Goal: Information Seeking & Learning: Find specific fact

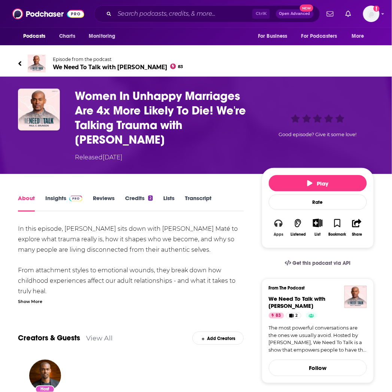
click at [277, 225] on icon "button" at bounding box center [278, 223] width 8 height 7
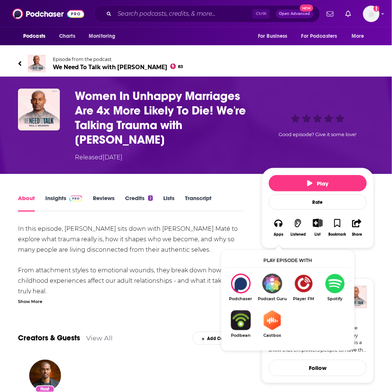
click at [111, 65] on span "We Need To Talk with [PERSON_NAME] 83" at bounding box center [118, 67] width 131 height 7
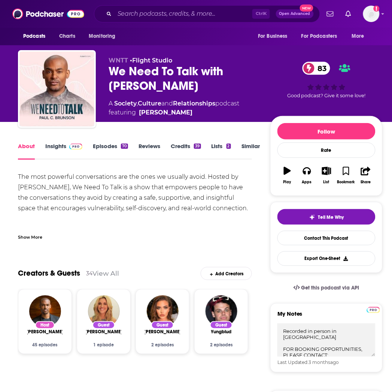
click at [72, 147] on img at bounding box center [75, 147] width 13 height 6
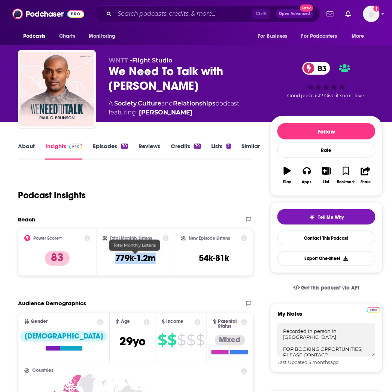
drag, startPoint x: 156, startPoint y: 256, endPoint x: 111, endPoint y: 256, distance: 44.9
click at [111, 256] on div "Total Monthly Listens 779k-1.2m" at bounding box center [136, 252] width 67 height 34
copy h3 "779k-1.2m"
click at [25, 224] on div "Reach" at bounding box center [135, 222] width 235 height 13
drag, startPoint x: 219, startPoint y: 179, endPoint x: 192, endPoint y: 169, distance: 28.5
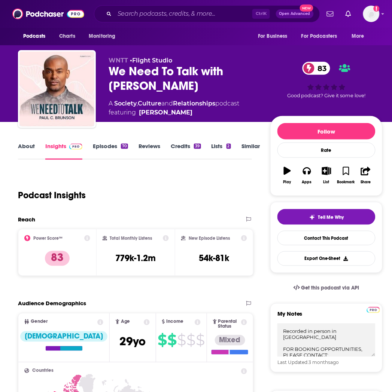
click at [219, 179] on div "Podcast Insights" at bounding box center [132, 191] width 228 height 38
click at [121, 146] on div "70" at bounding box center [124, 146] width 7 height 5
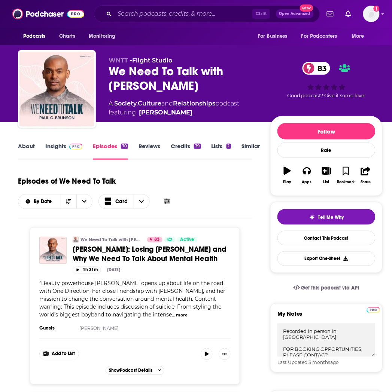
scroll to position [166, 0]
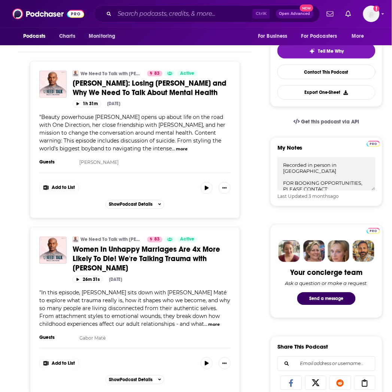
click at [173, 257] on span "Women In Unhappy Marriages Are 4x More Likely To Die! We're Talking Trauma with…" at bounding box center [146, 259] width 147 height 28
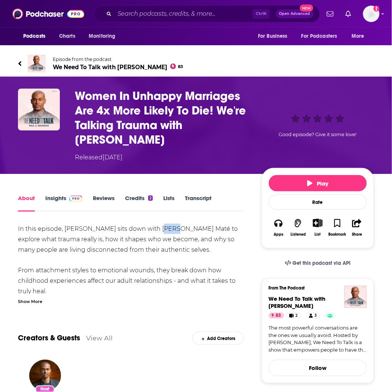
drag, startPoint x: 154, startPoint y: 226, endPoint x: 167, endPoint y: 230, distance: 13.6
click at [167, 230] on div "In this episode, [PERSON_NAME] sits down with [PERSON_NAME] Maté to explore wha…" at bounding box center [131, 391] width 226 height 335
copy div "Maté"
click at [195, 197] on link "Transcript" at bounding box center [198, 203] width 27 height 17
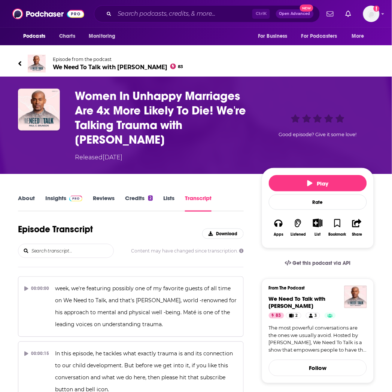
click at [80, 244] on input "search" at bounding box center [72, 250] width 83 height 13
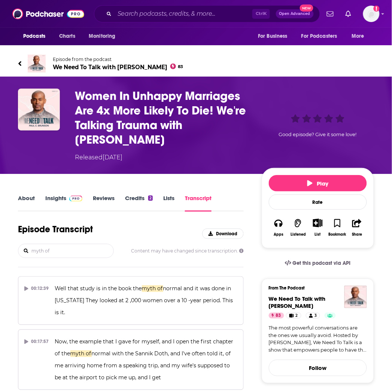
type input "myth of"
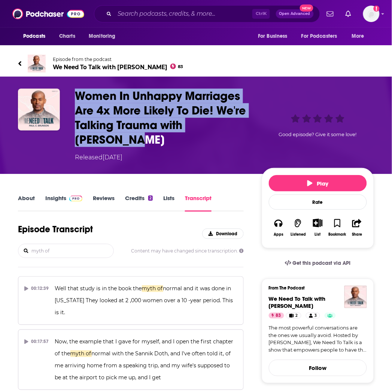
drag, startPoint x: 114, startPoint y: 136, endPoint x: 68, endPoint y: 92, distance: 63.8
click at [68, 92] on div "Women In Unhappy Marriages Are 4x More Likely To Die! We're Talking Trauma with…" at bounding box center [196, 125] width 356 height 73
copy h3 "Women In Unhappy Marriages Are 4x More Likely To Die! We're Talking Trauma with…"
drag, startPoint x: 130, startPoint y: 134, endPoint x: 125, endPoint y: 137, distance: 6.1
click at [130, 133] on h3 "Women In Unhappy Marriages Are 4x More Likely To Die! We're Talking Trauma with…" at bounding box center [162, 118] width 175 height 58
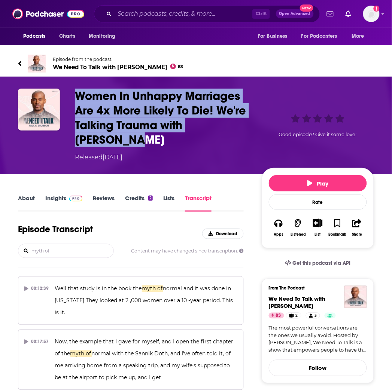
drag, startPoint x: 74, startPoint y: 92, endPoint x: 108, endPoint y: 139, distance: 58.3
click at [108, 139] on div "Women In Unhappy Marriages Are 4x More Likely To Die! We're Talking Trauma with…" at bounding box center [196, 125] width 356 height 73
copy h3 "Women In Unhappy Marriages Are 4x More Likely To Die! We're Talking Trauma with…"
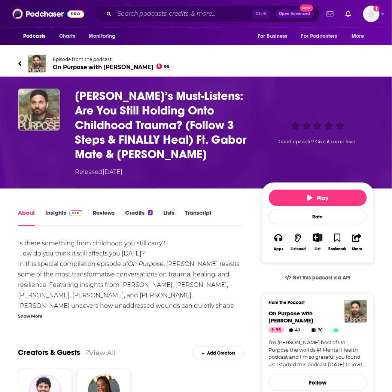
click at [150, 141] on h1 "[PERSON_NAME]’s Must-Listens: Are You Still Holding Onto Childhood Trauma? (Fol…" at bounding box center [162, 125] width 175 height 73
click at [37, 316] on div "Show More" at bounding box center [30, 315] width 24 height 7
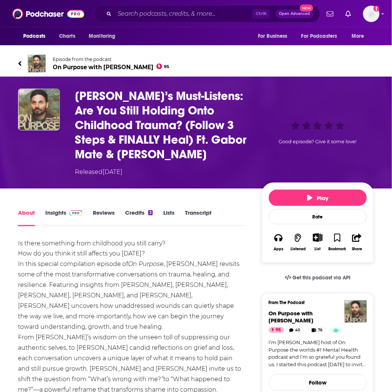
click at [198, 216] on link "Transcript" at bounding box center [198, 217] width 27 height 17
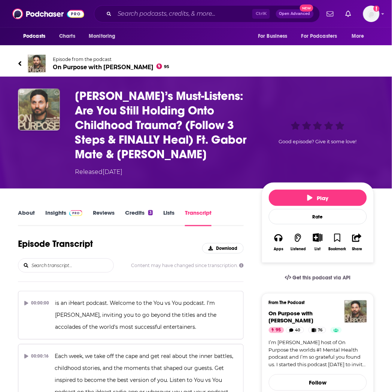
click at [80, 262] on input "search" at bounding box center [72, 265] width 83 height 13
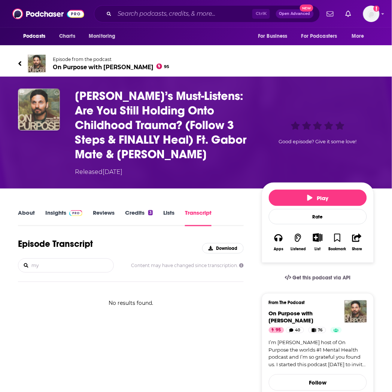
type input "m"
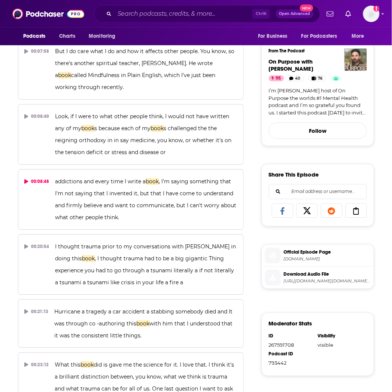
scroll to position [44, 0]
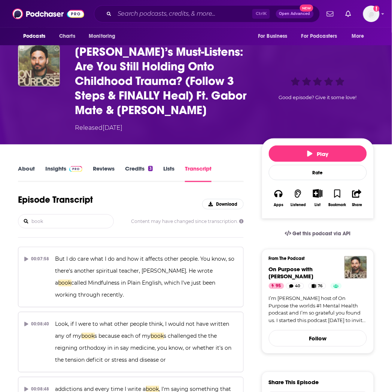
drag, startPoint x: 36, startPoint y: 223, endPoint x: 0, endPoint y: 212, distance: 37.8
click at [0, 213] on html "Podcasts Charts Monitoring Ctrl K Open Advanced New For Business For Podcasters…" at bounding box center [196, 152] width 392 height 392
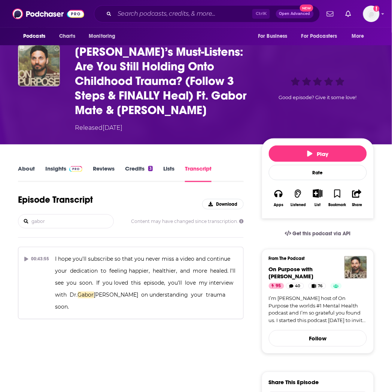
type input "gabor"
